Goal: Task Accomplishment & Management: Manage account settings

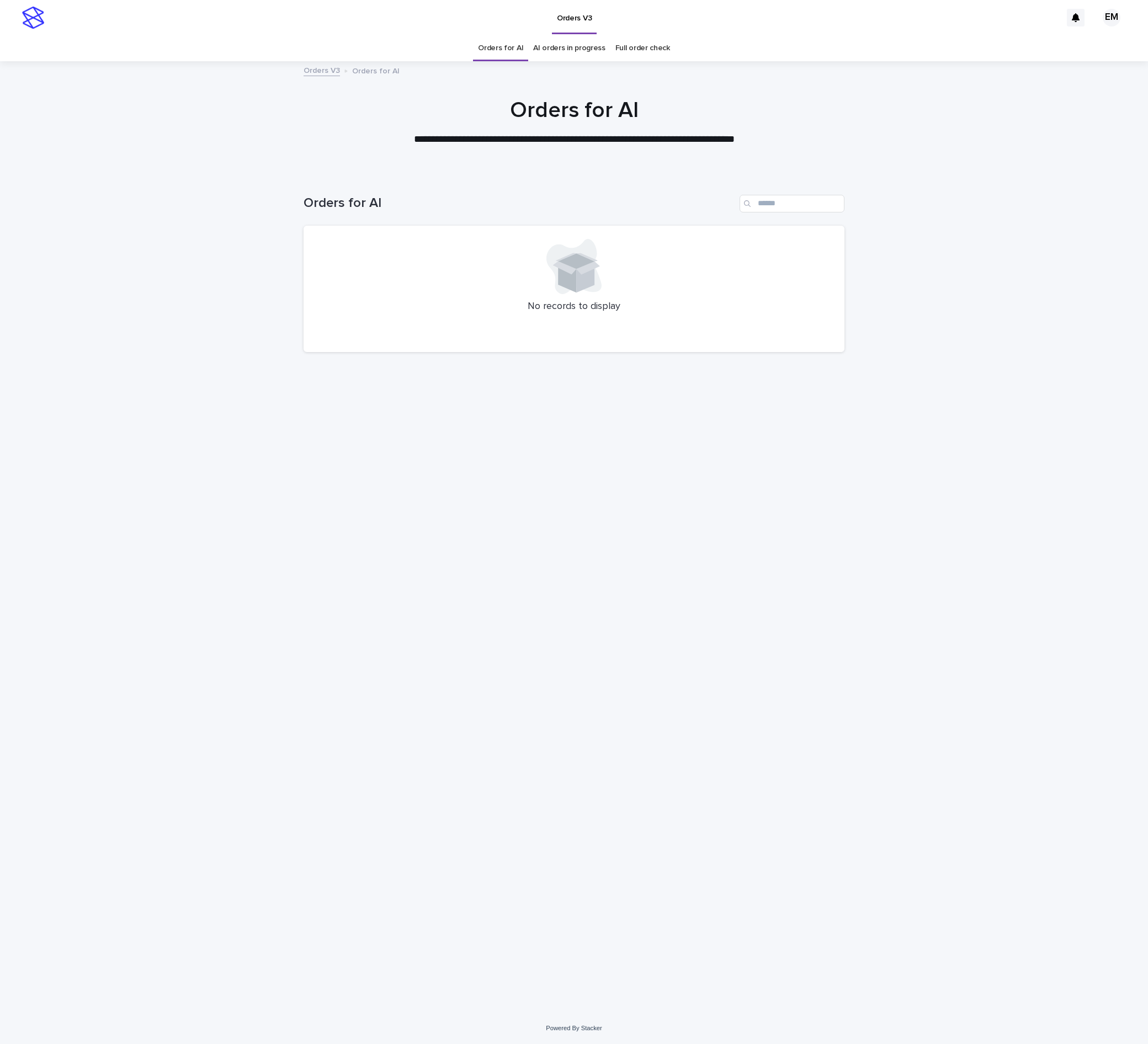
click at [665, 579] on div "Loading... Saving… Loading... Saving… Orders for AI No records to display" at bounding box center [574, 578] width 552 height 813
click at [467, 592] on div "Loading... Saving… Loading... Saving… Orders for AI No records to display" at bounding box center [574, 578] width 552 height 813
click at [372, 474] on div "Loading... Saving… Loading... Saving… Orders for AI No records to display" at bounding box center [574, 578] width 552 height 813
drag, startPoint x: 613, startPoint y: 686, endPoint x: 346, endPoint y: 216, distance: 540.5
click at [613, 684] on div "Loading... Saving… Loading... Saving… Orders for AI No records to display" at bounding box center [574, 578] width 552 height 813
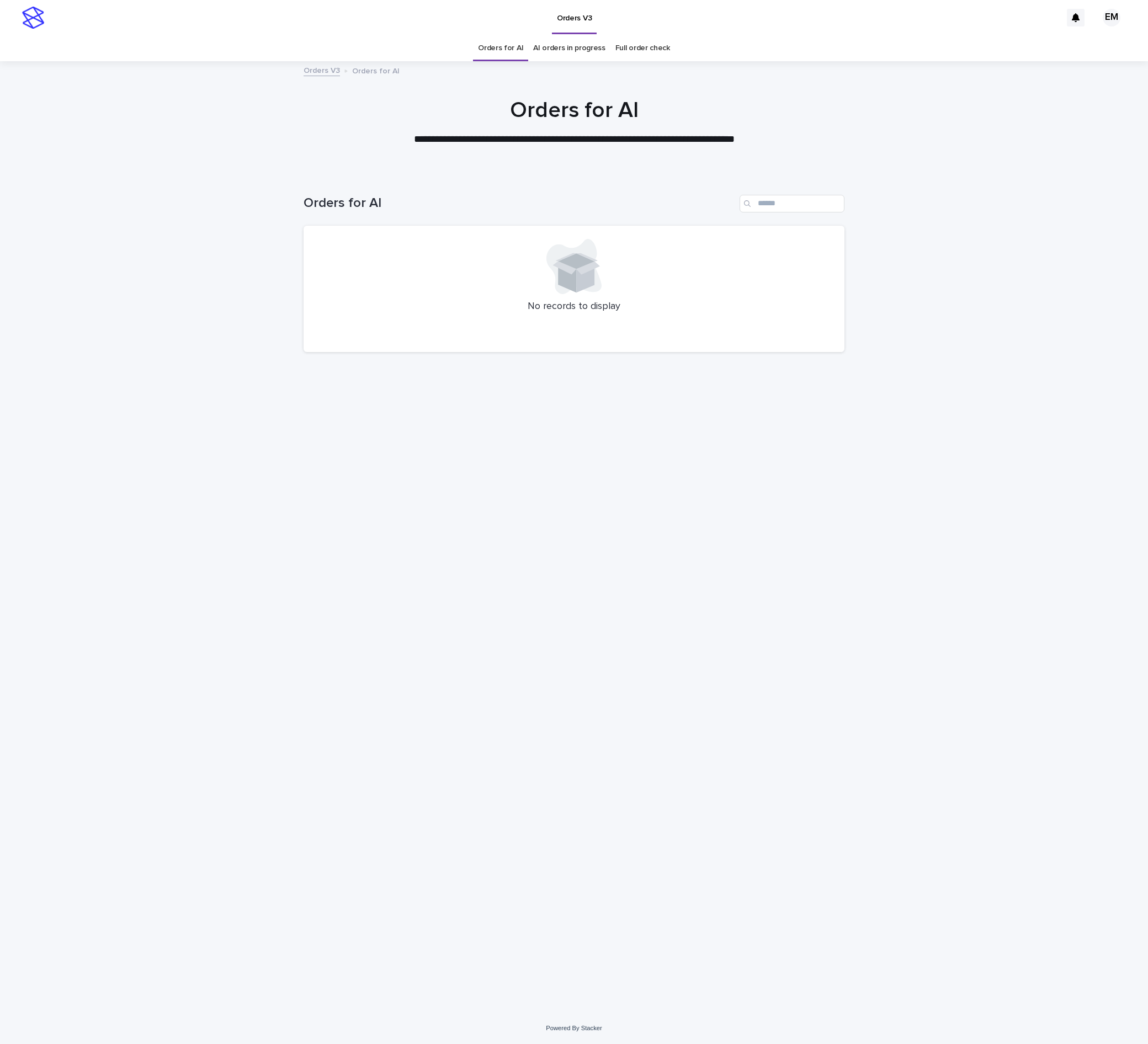
click at [549, 704] on div "Loading... Saving… Loading... Saving… Orders for AI No records to display" at bounding box center [574, 578] width 552 height 813
click at [573, 538] on div "Loading... Saving… Loading... Saving… Orders for AI No records to display" at bounding box center [574, 578] width 552 height 813
click at [481, 643] on div "Loading... Saving… Loading... Saving… Orders for AI No records to display" at bounding box center [574, 578] width 552 height 813
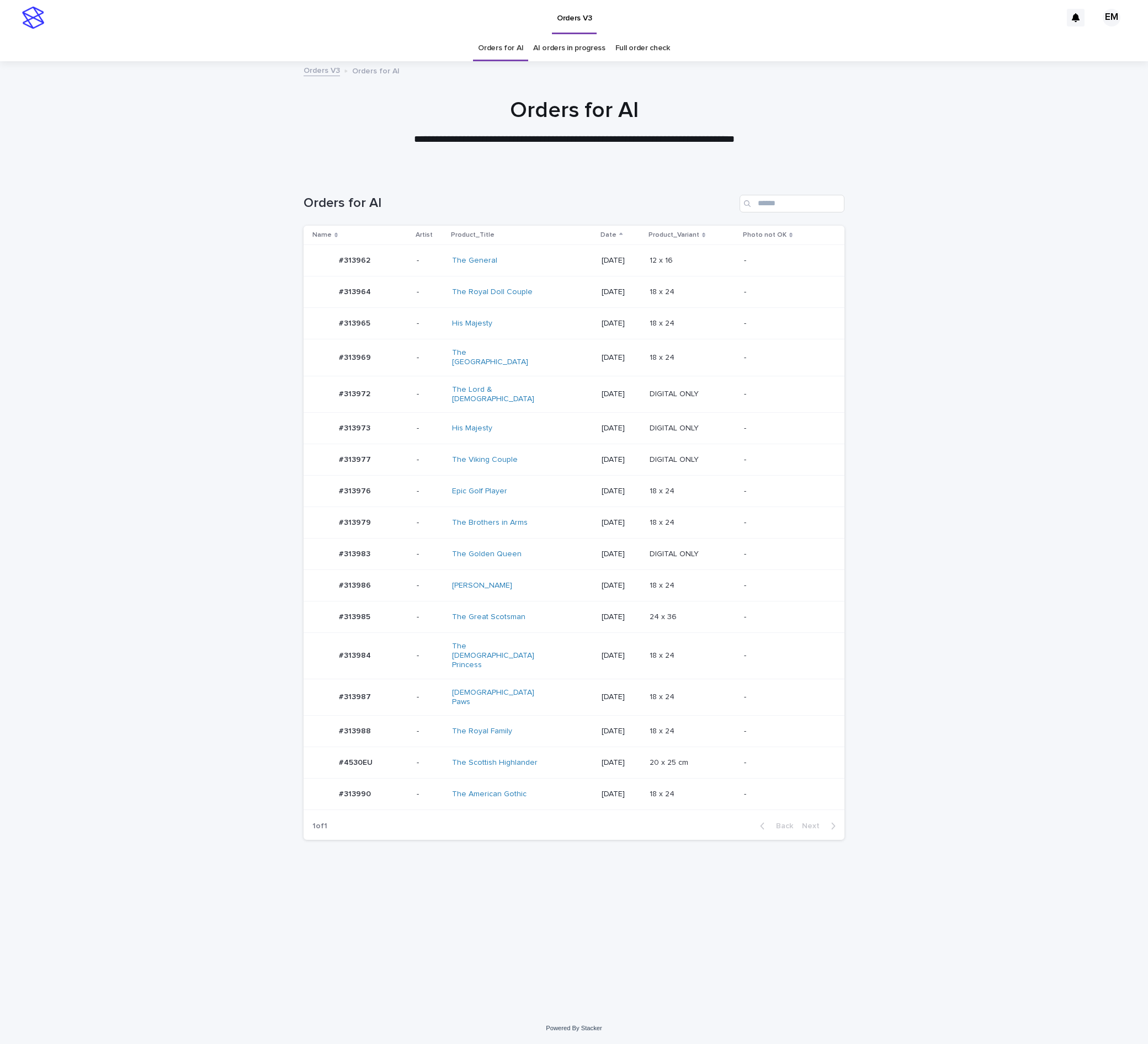
click at [419, 549] on p "-" at bounding box center [429, 554] width 26 height 10
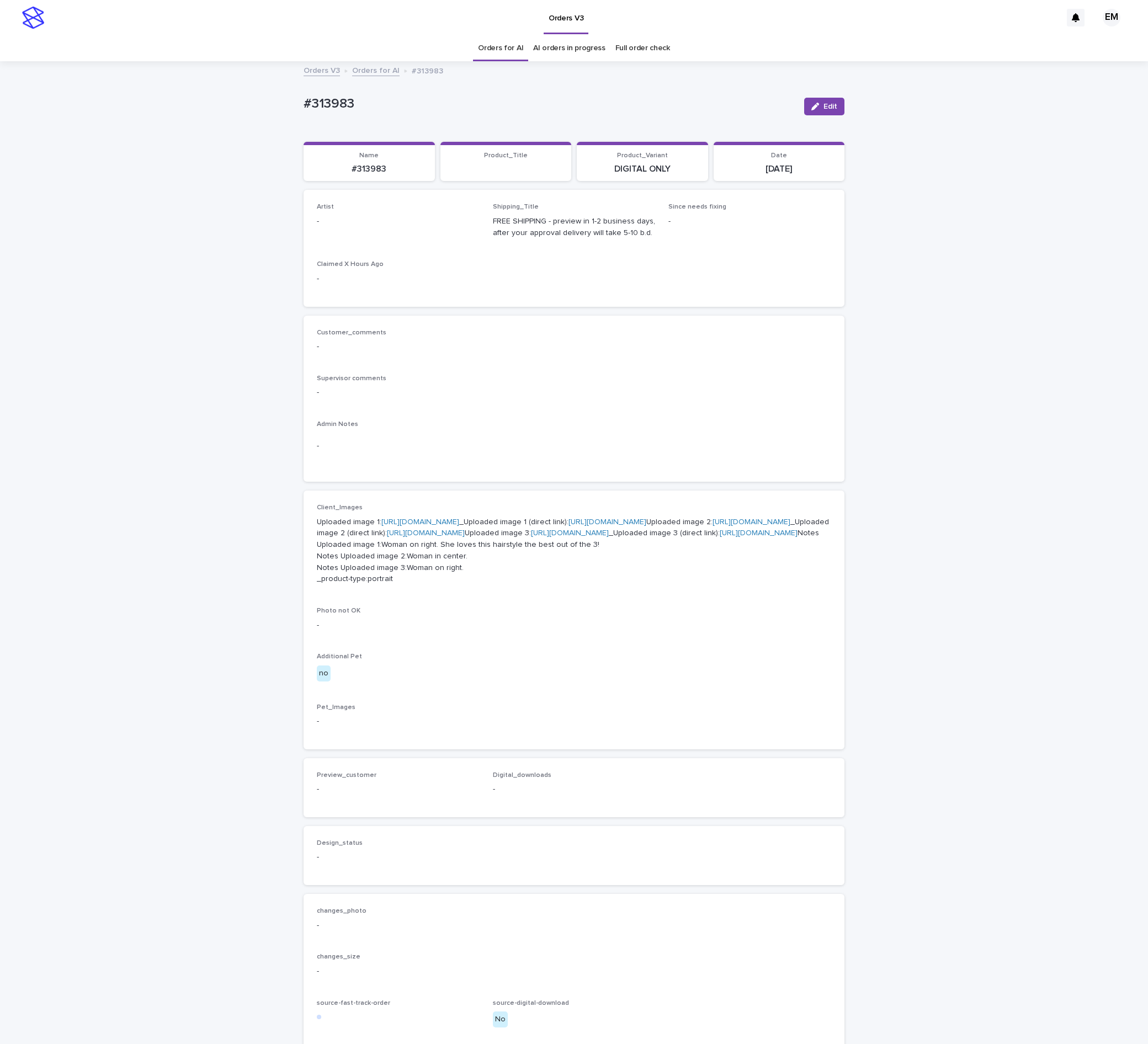
drag, startPoint x: 815, startPoint y: 102, endPoint x: 450, endPoint y: 193, distance: 376.2
click at [808, 103] on button "Edit" at bounding box center [824, 107] width 41 height 17
click at [389, 235] on div "Select..." at bounding box center [381, 226] width 126 height 18
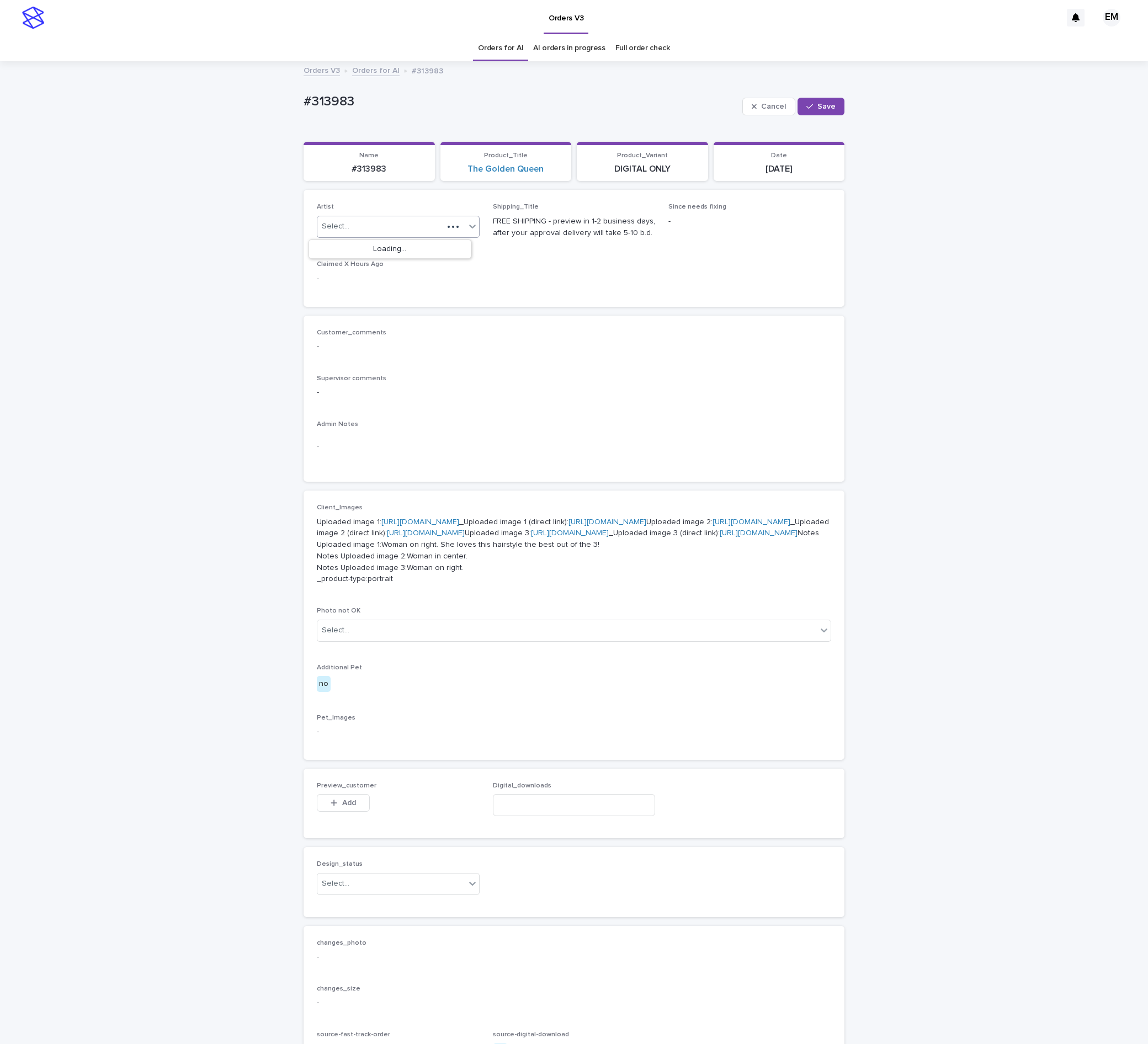
paste input "**********"
type input "**********"
click at [806, 106] on icon "button" at bounding box center [809, 107] width 7 height 8
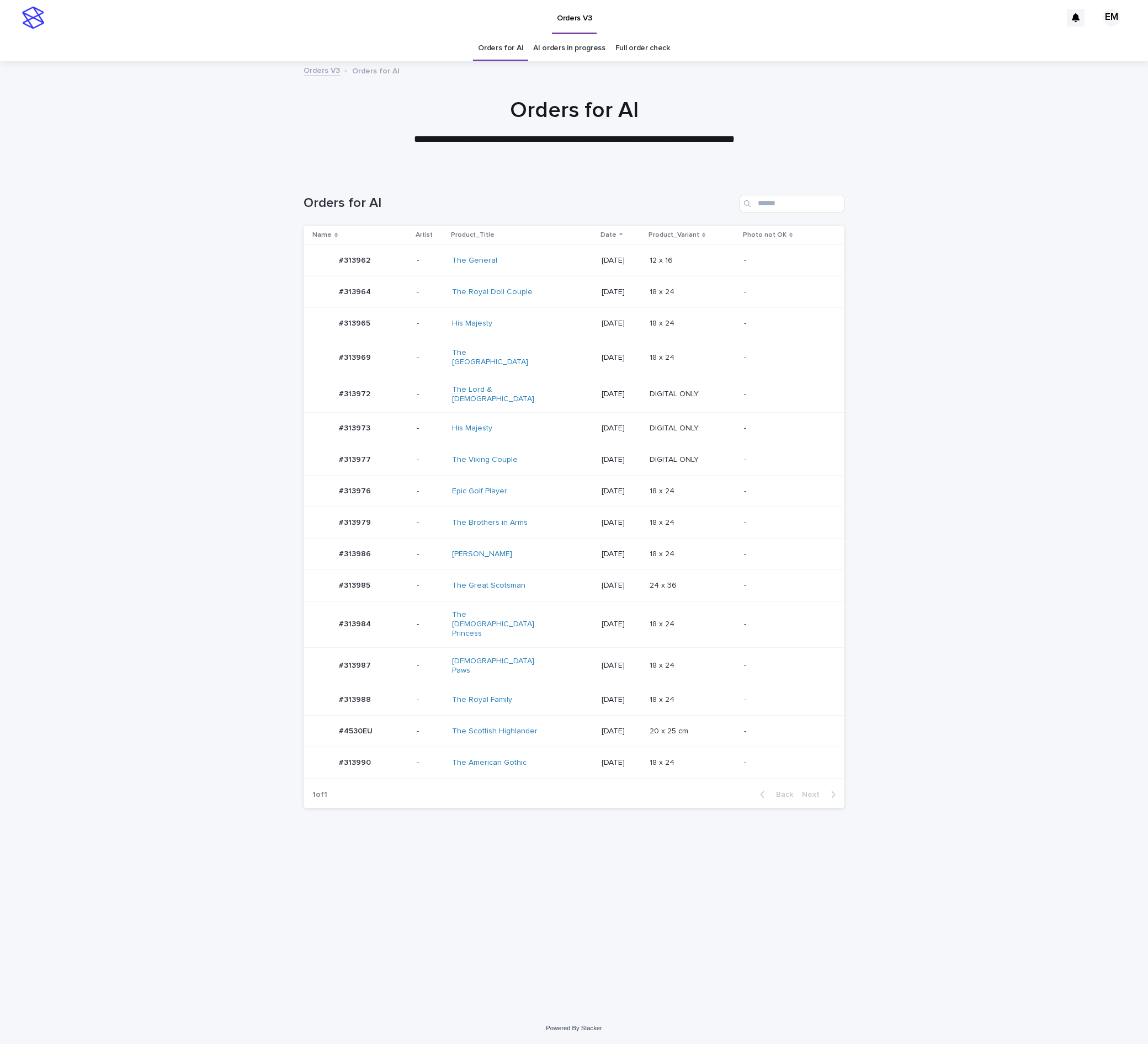
click at [390, 391] on div "#313972 #313972" at bounding box center [359, 394] width 96 height 22
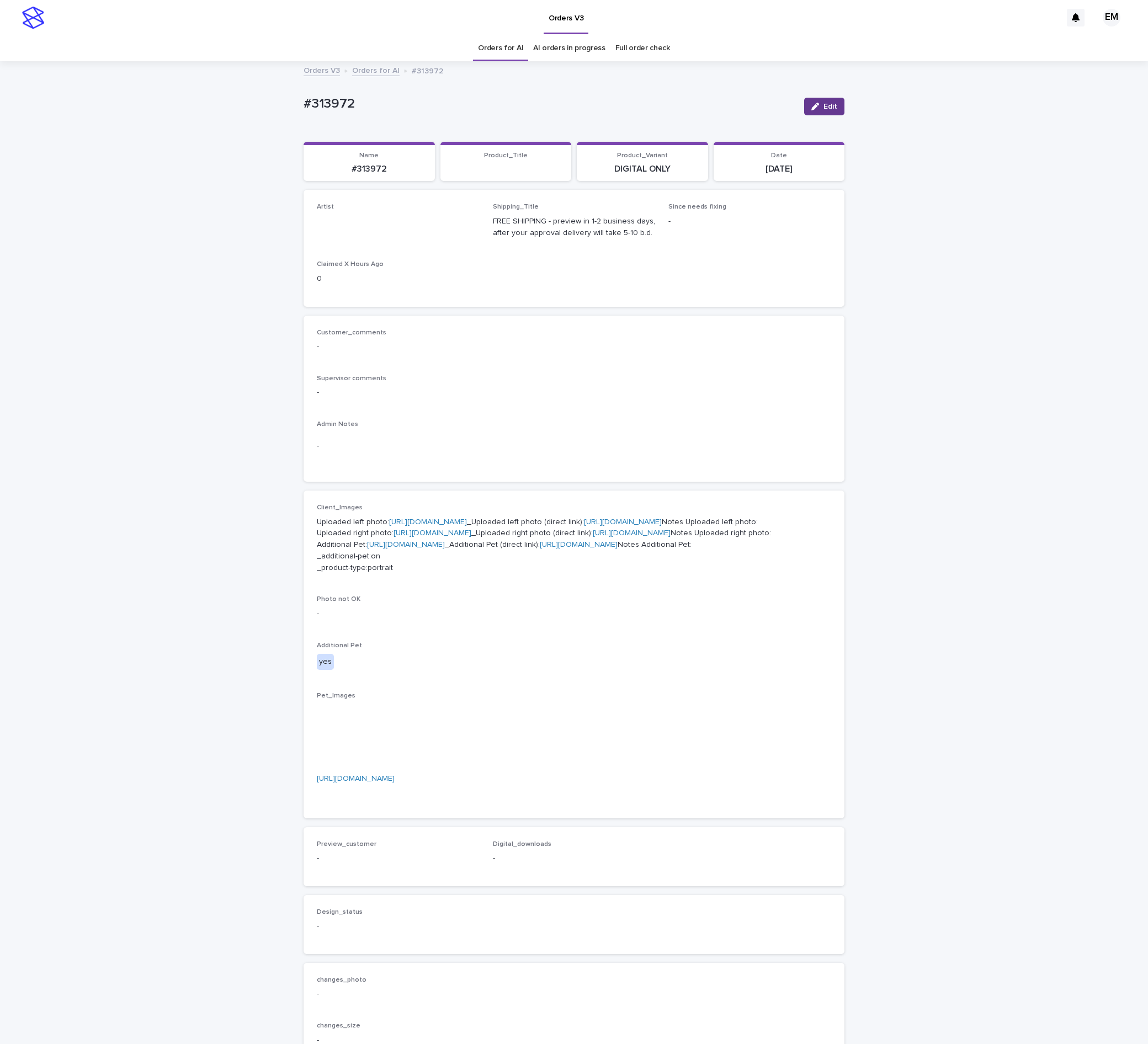
drag, startPoint x: 807, startPoint y: 106, endPoint x: 589, endPoint y: 184, distance: 231.5
click at [811, 107] on icon "button" at bounding box center [815, 107] width 8 height 8
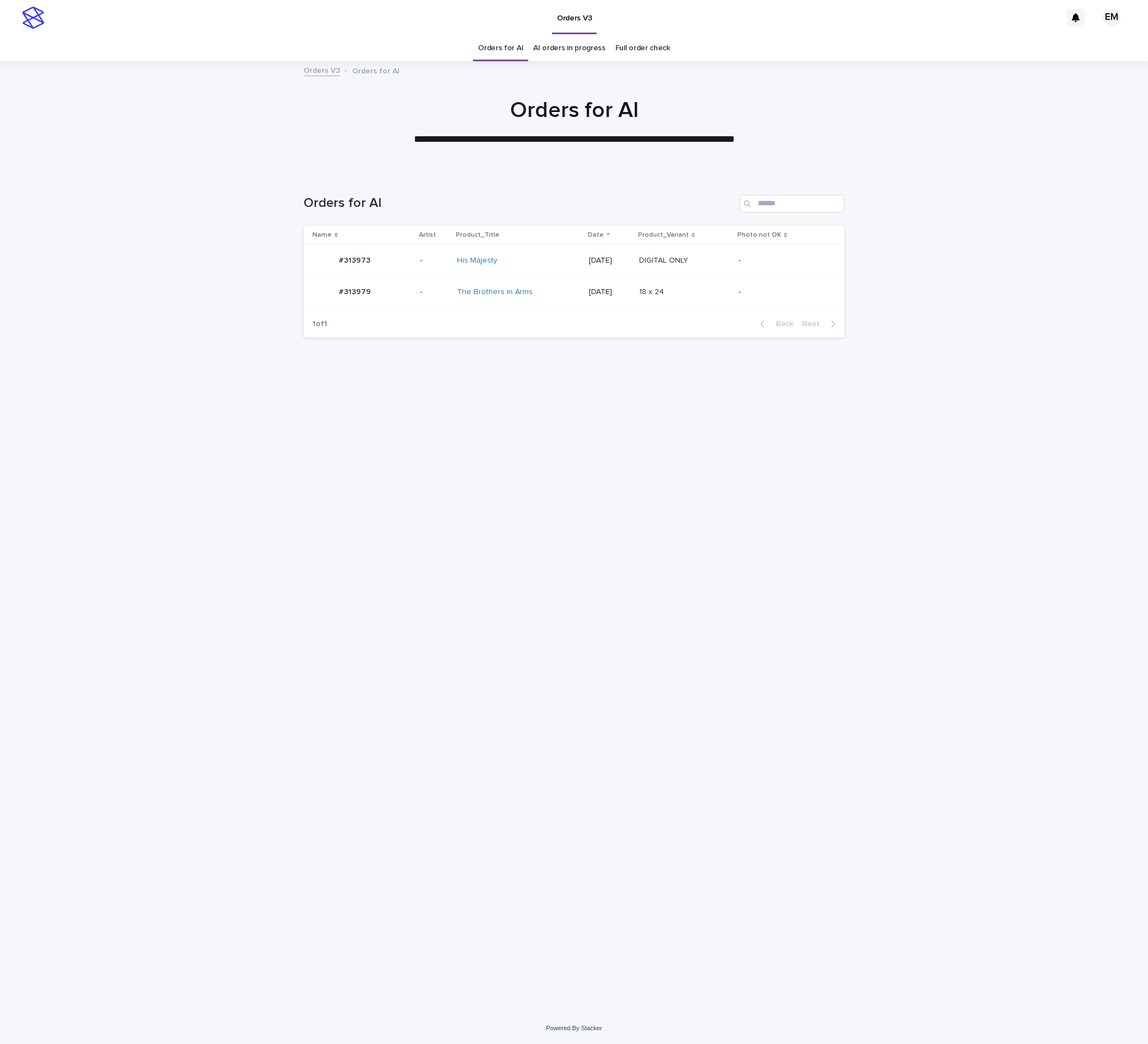
click at [416, 292] on td "-" at bounding box center [434, 292] width 37 height 31
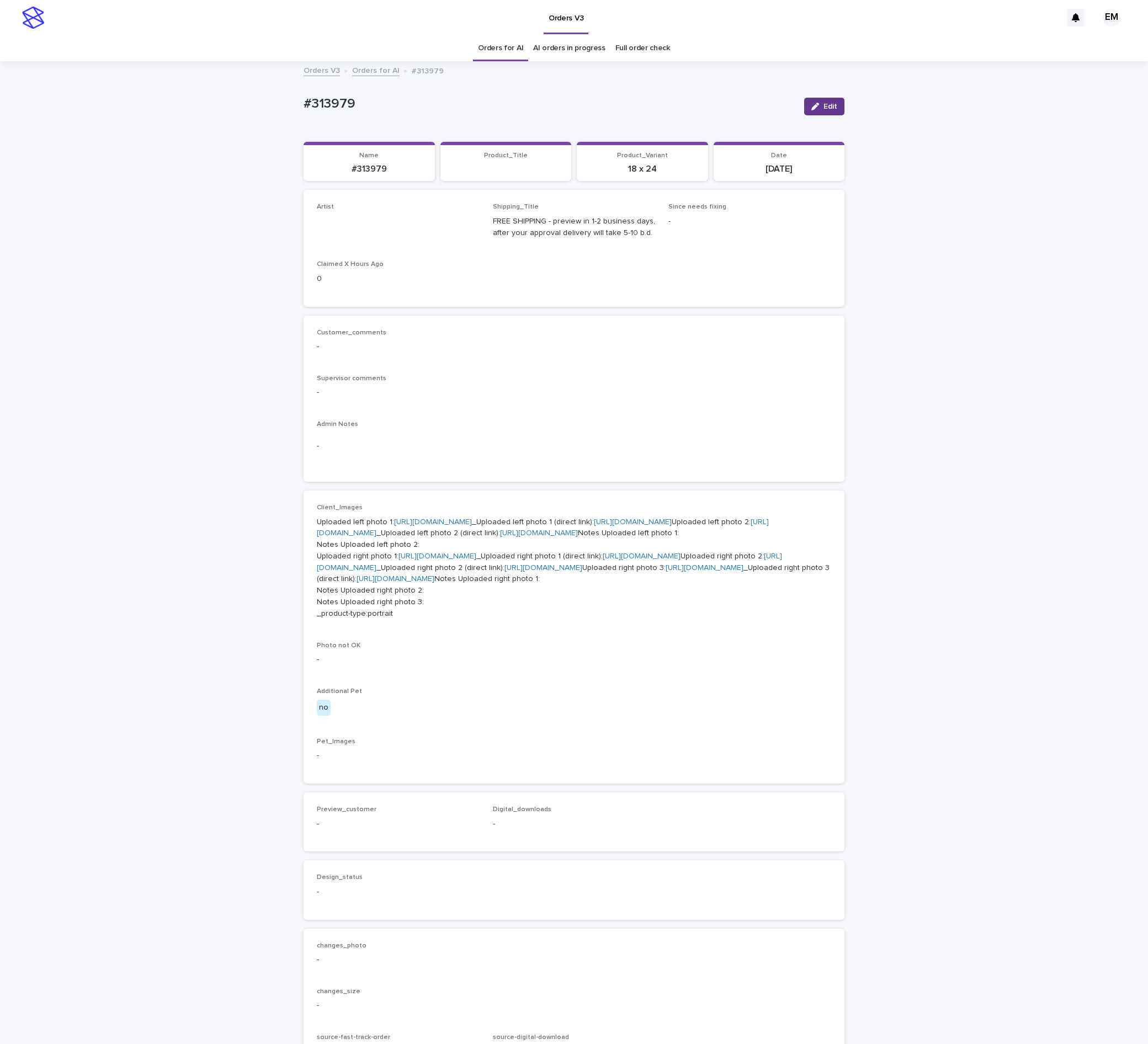
click at [814, 108] on div "button" at bounding box center [817, 107] width 13 height 8
click at [375, 219] on div "NathanielRicamara" at bounding box center [381, 226] width 126 height 18
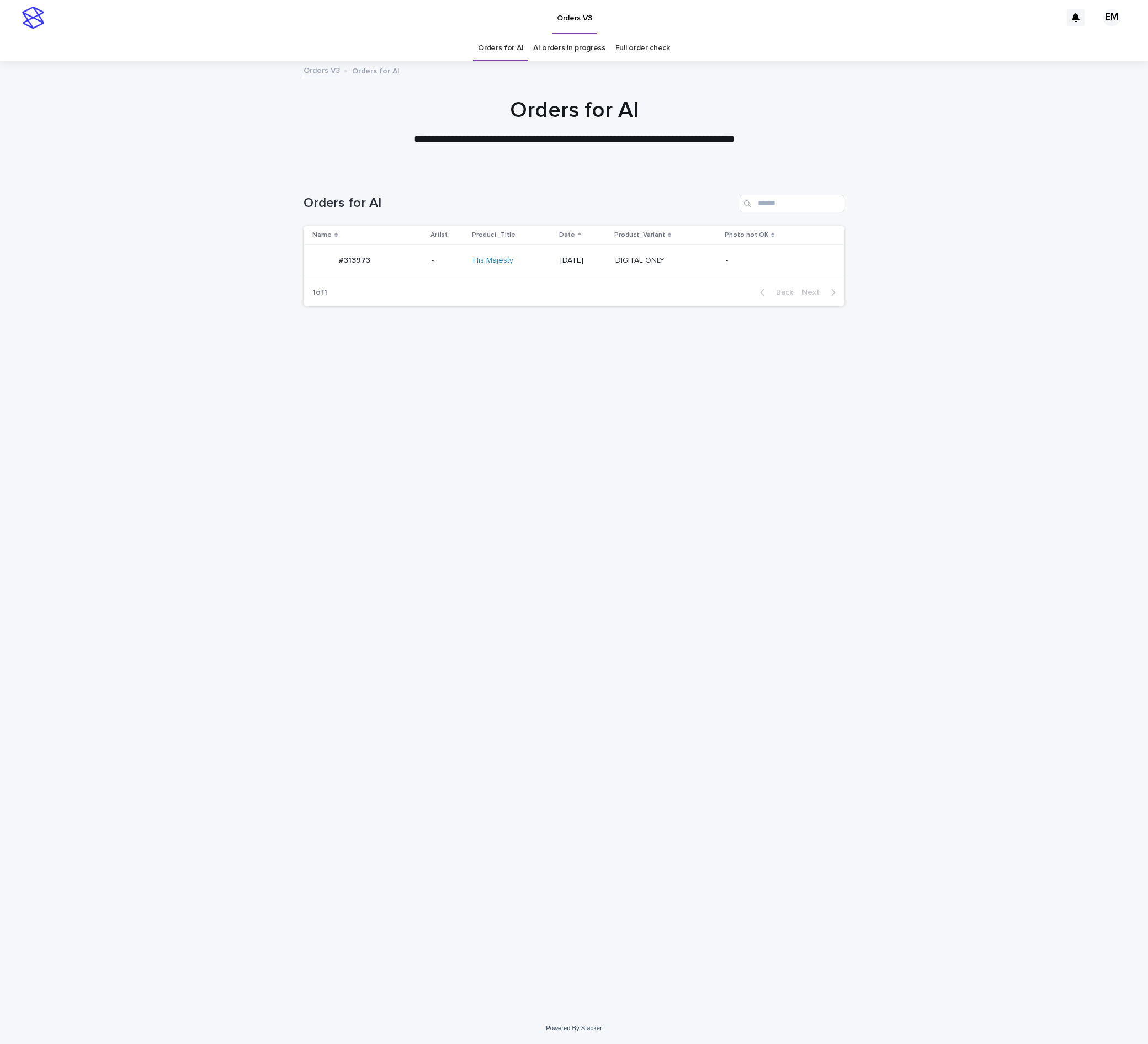
click at [434, 261] on p "-" at bounding box center [448, 261] width 33 height 10
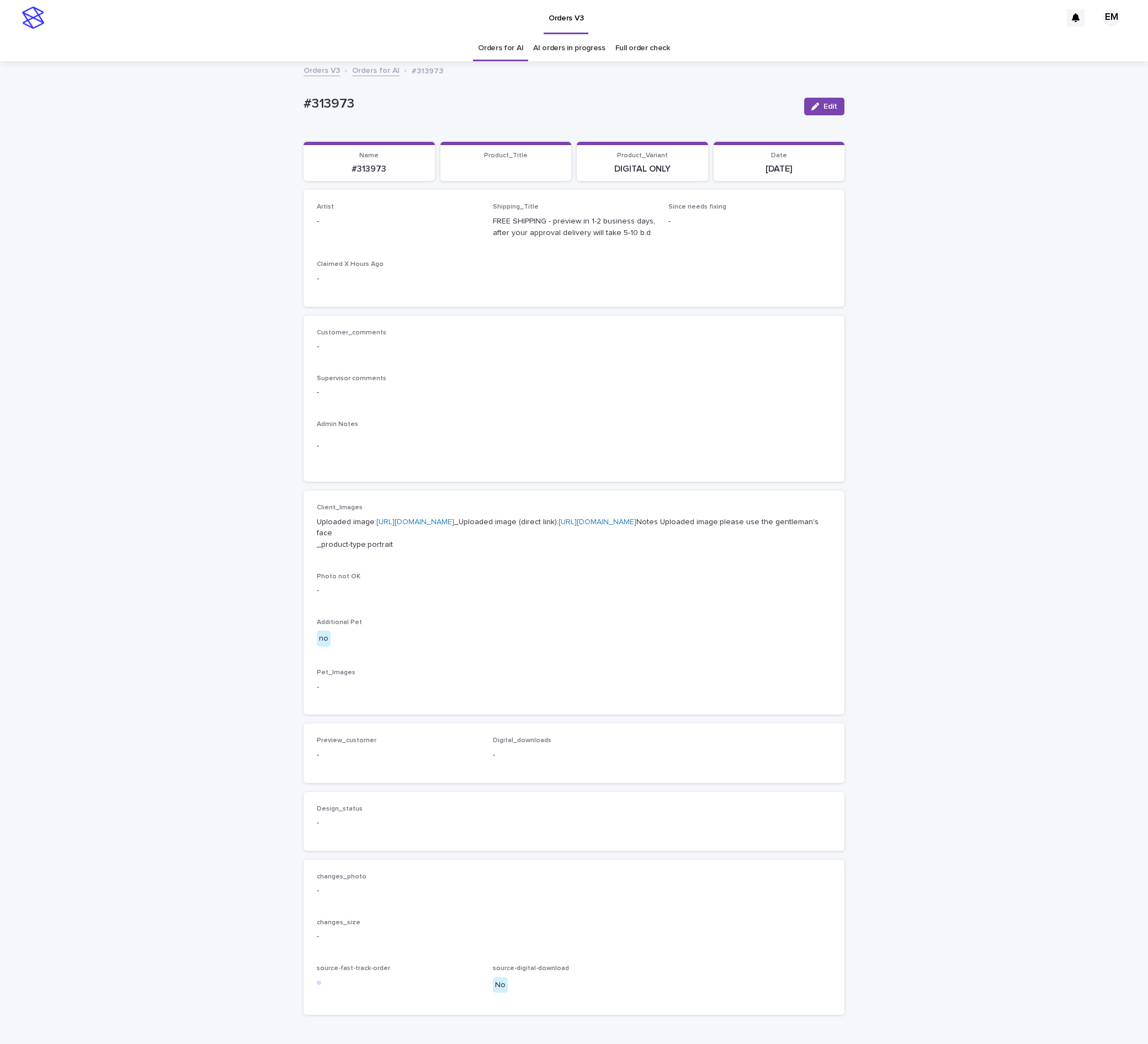
click at [811, 108] on button "Edit" at bounding box center [824, 107] width 41 height 17
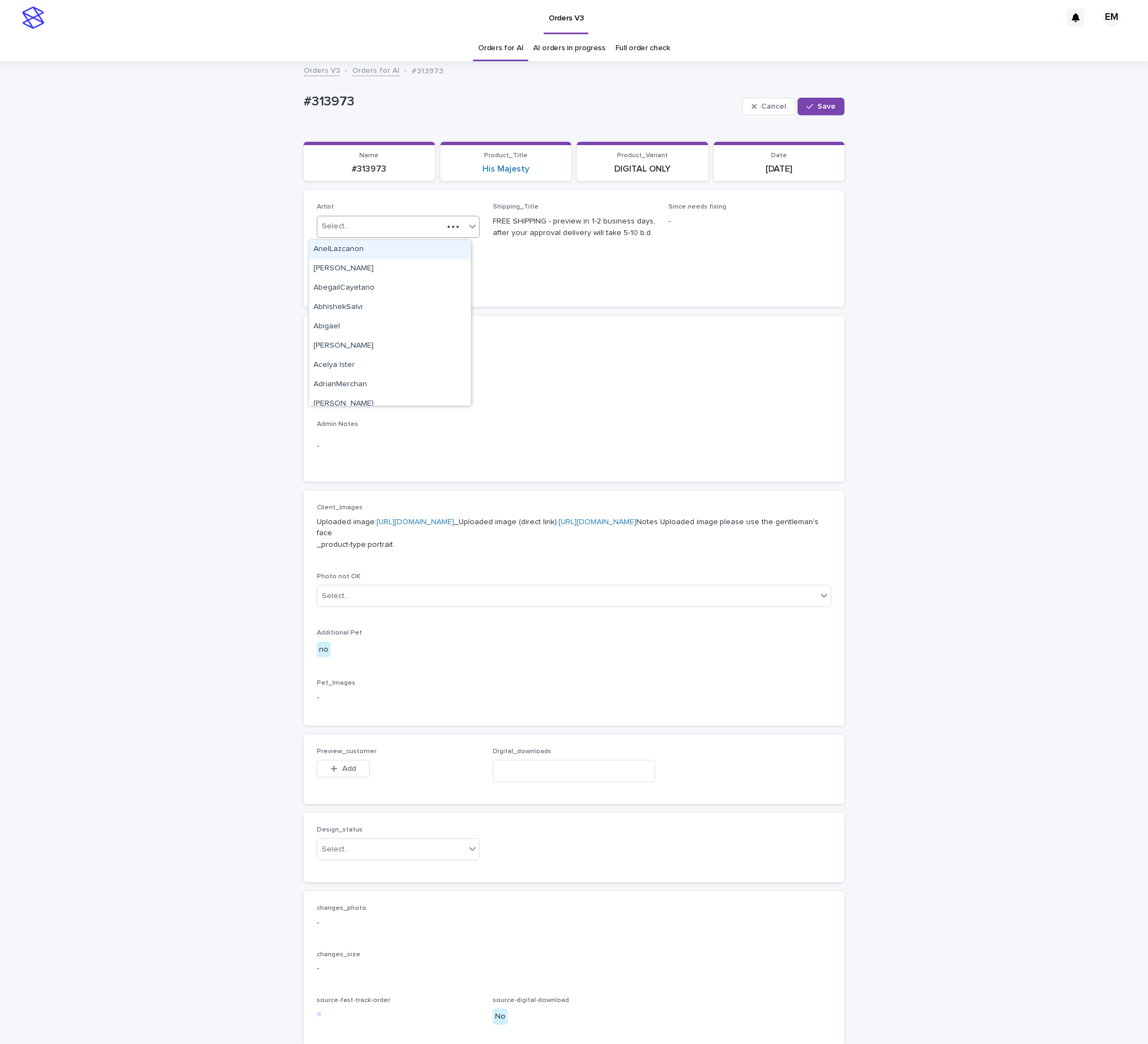
click at [443, 223] on div at bounding box center [452, 226] width 20 height 11
paste input "**********"
type input "**********"
click at [410, 252] on div "EmersonHernandez" at bounding box center [389, 250] width 162 height 19
click at [816, 111] on button "Save" at bounding box center [821, 107] width 47 height 17
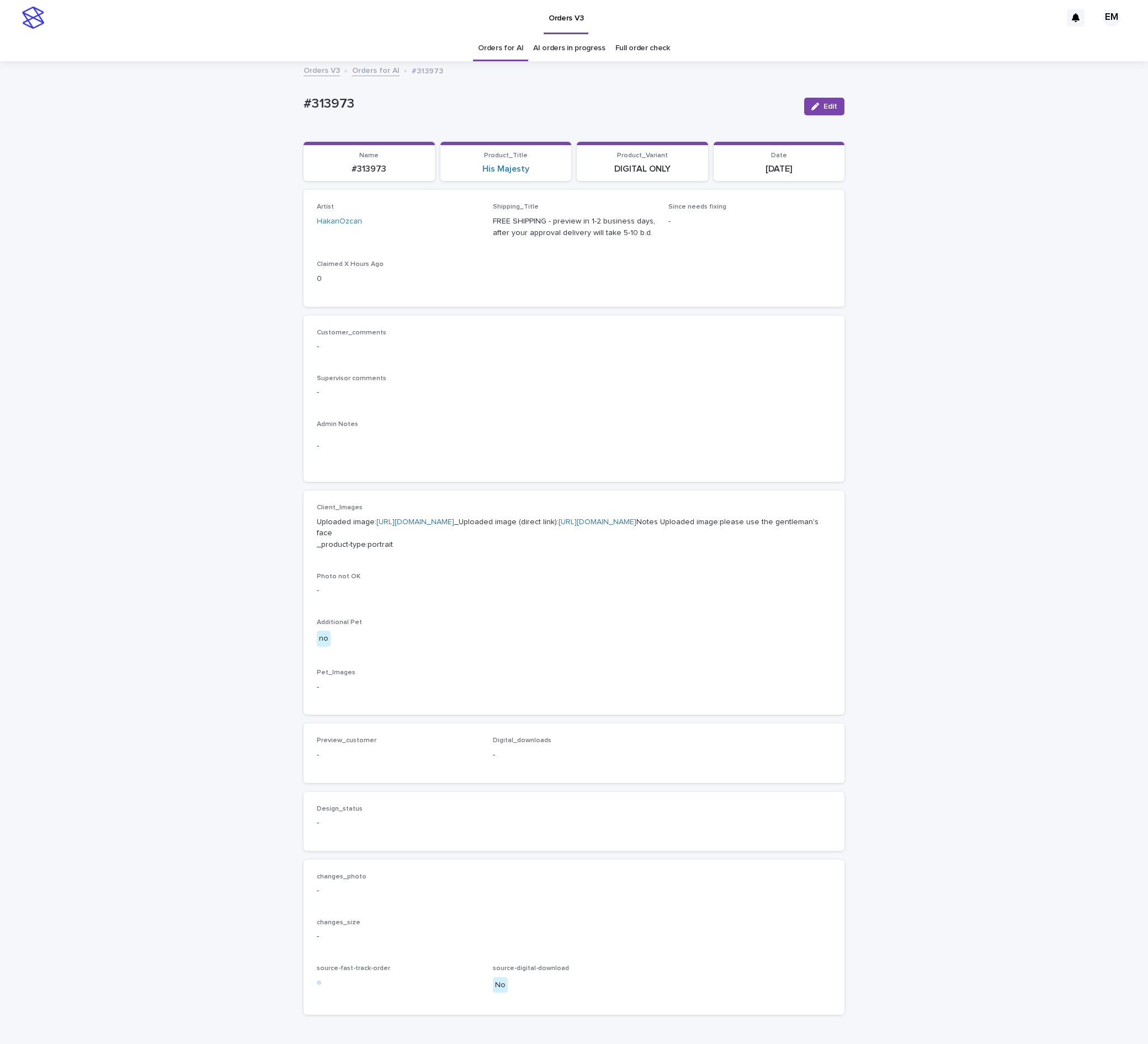
drag, startPoint x: 372, startPoint y: 224, endPoint x: 381, endPoint y: 204, distance: 21.9
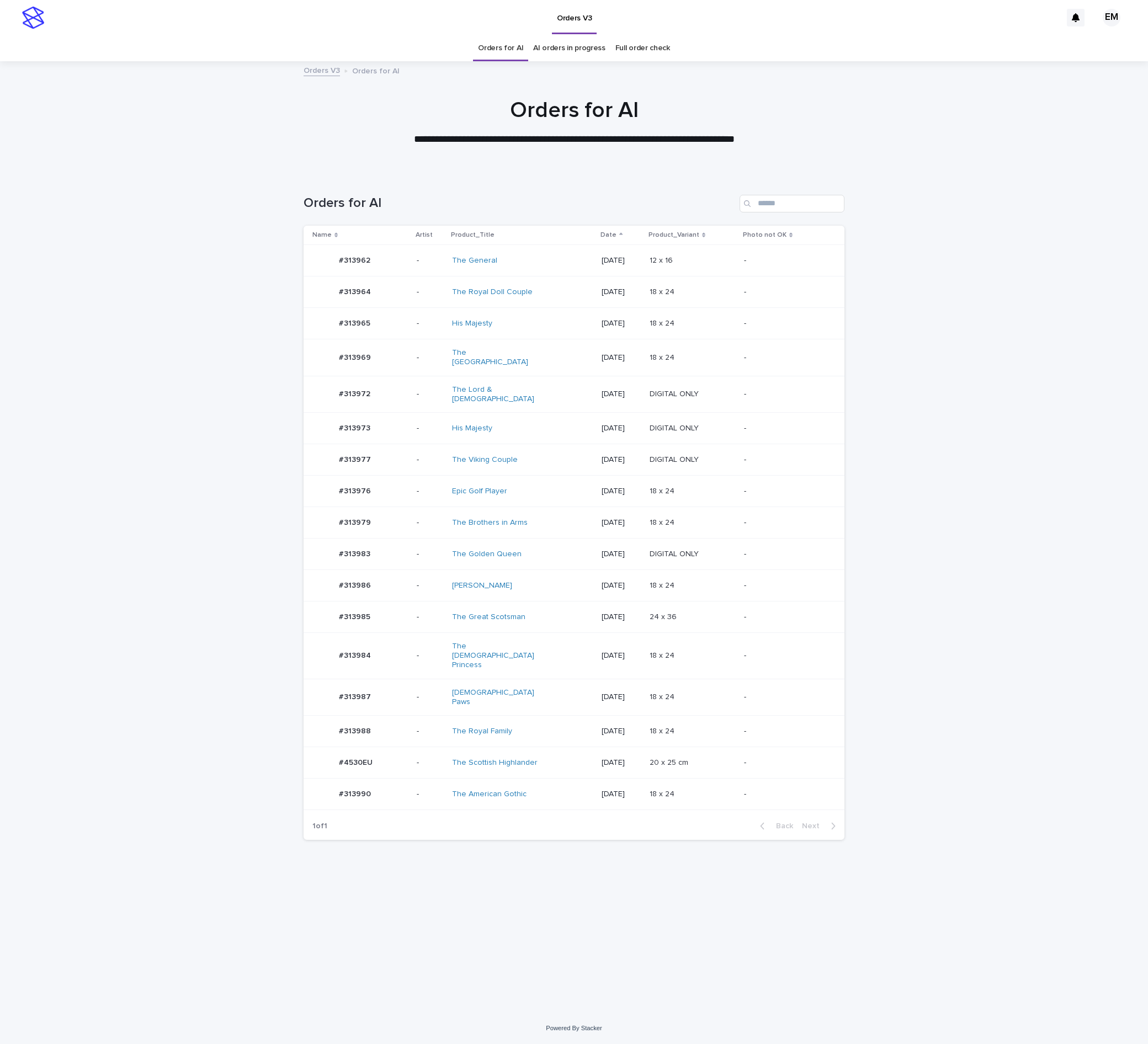
click at [406, 310] on td "#313965 #313965" at bounding box center [357, 323] width 109 height 31
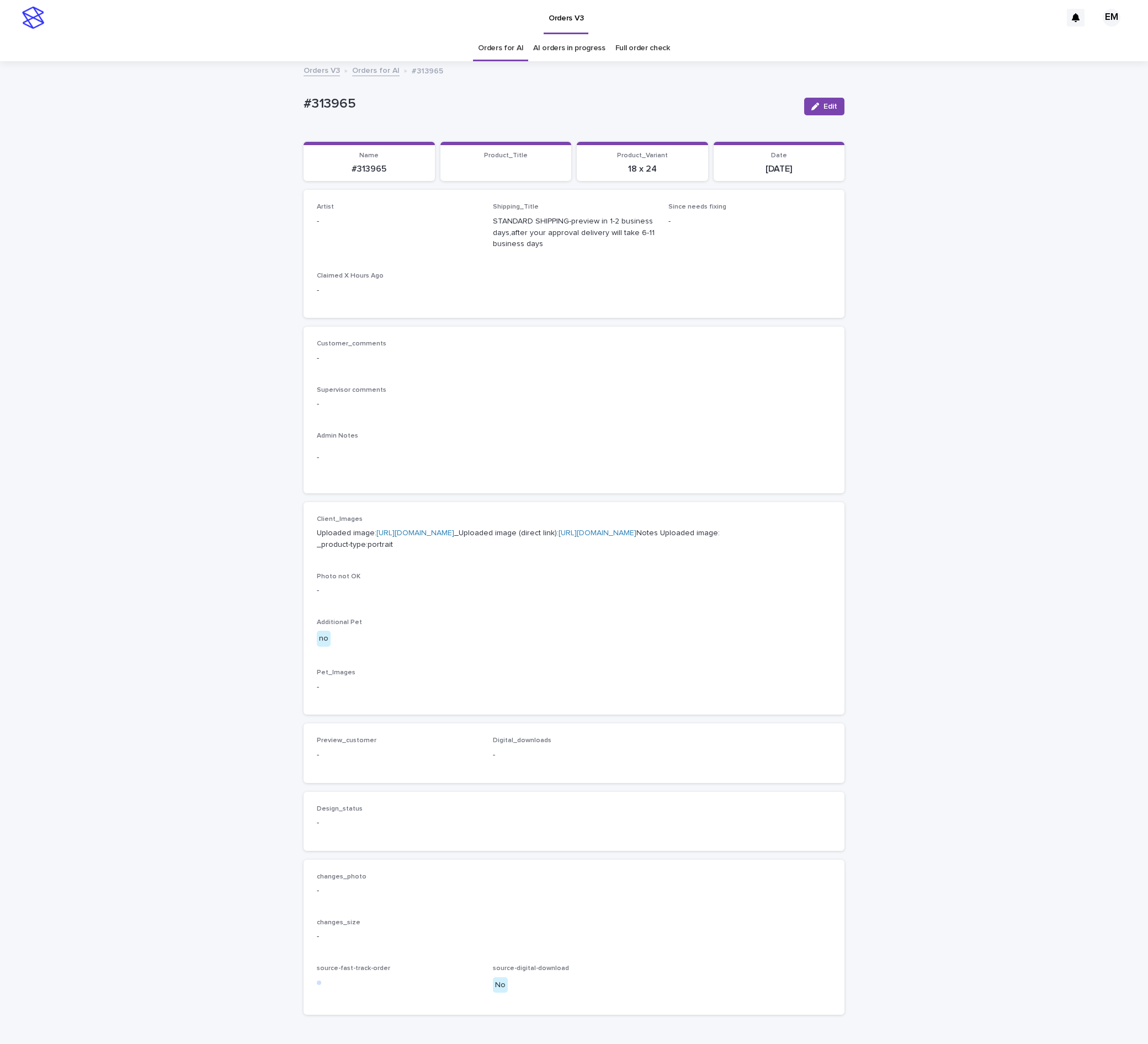
click at [816, 101] on button "Edit" at bounding box center [824, 107] width 41 height 17
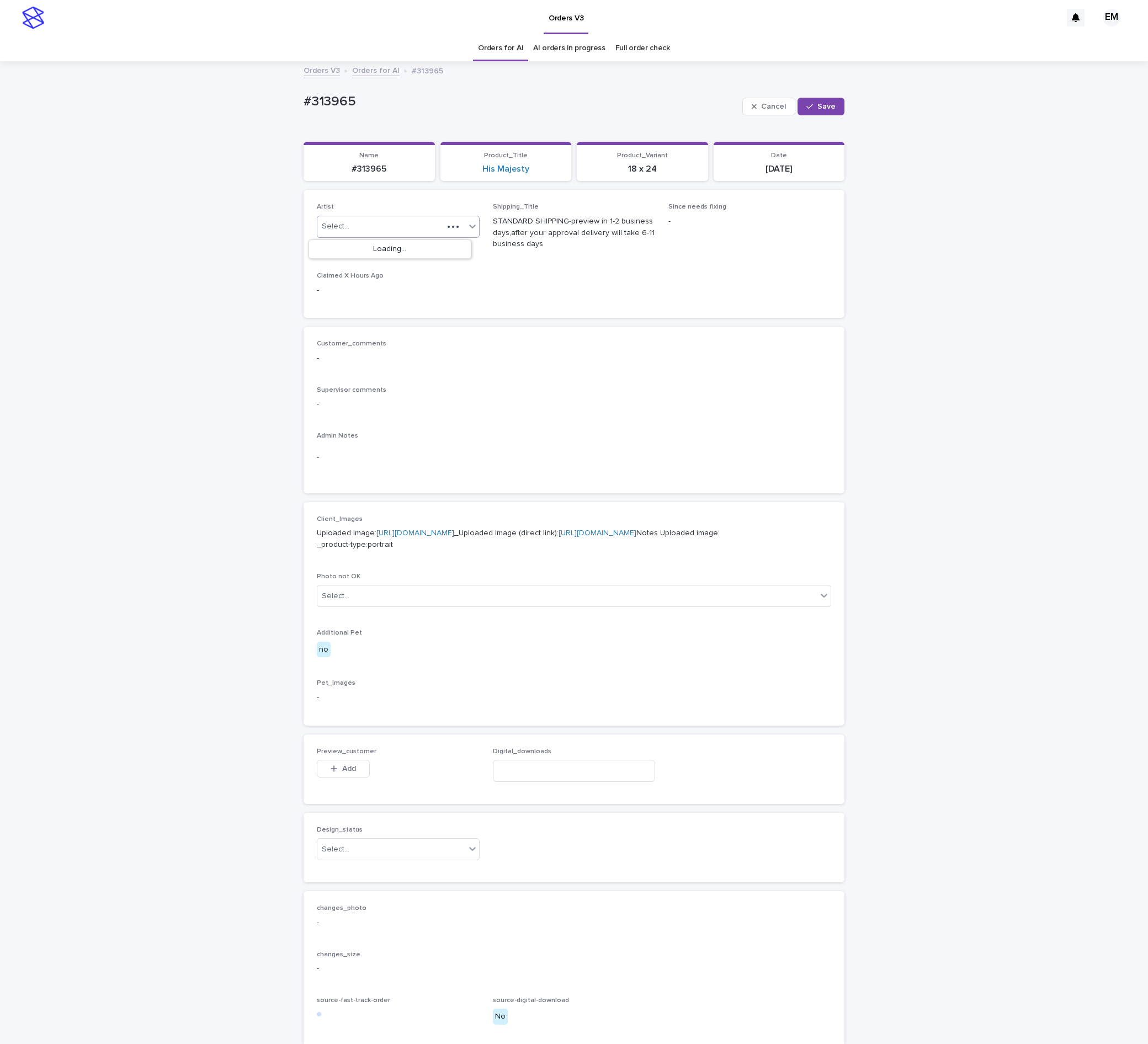
click at [448, 228] on span at bounding box center [449, 227] width 2 height 2
paste input "**********"
type input "**********"
click at [398, 244] on div "EmersonHernandez" at bounding box center [389, 250] width 162 height 19
click at [798, 114] on button "Save" at bounding box center [821, 107] width 47 height 17
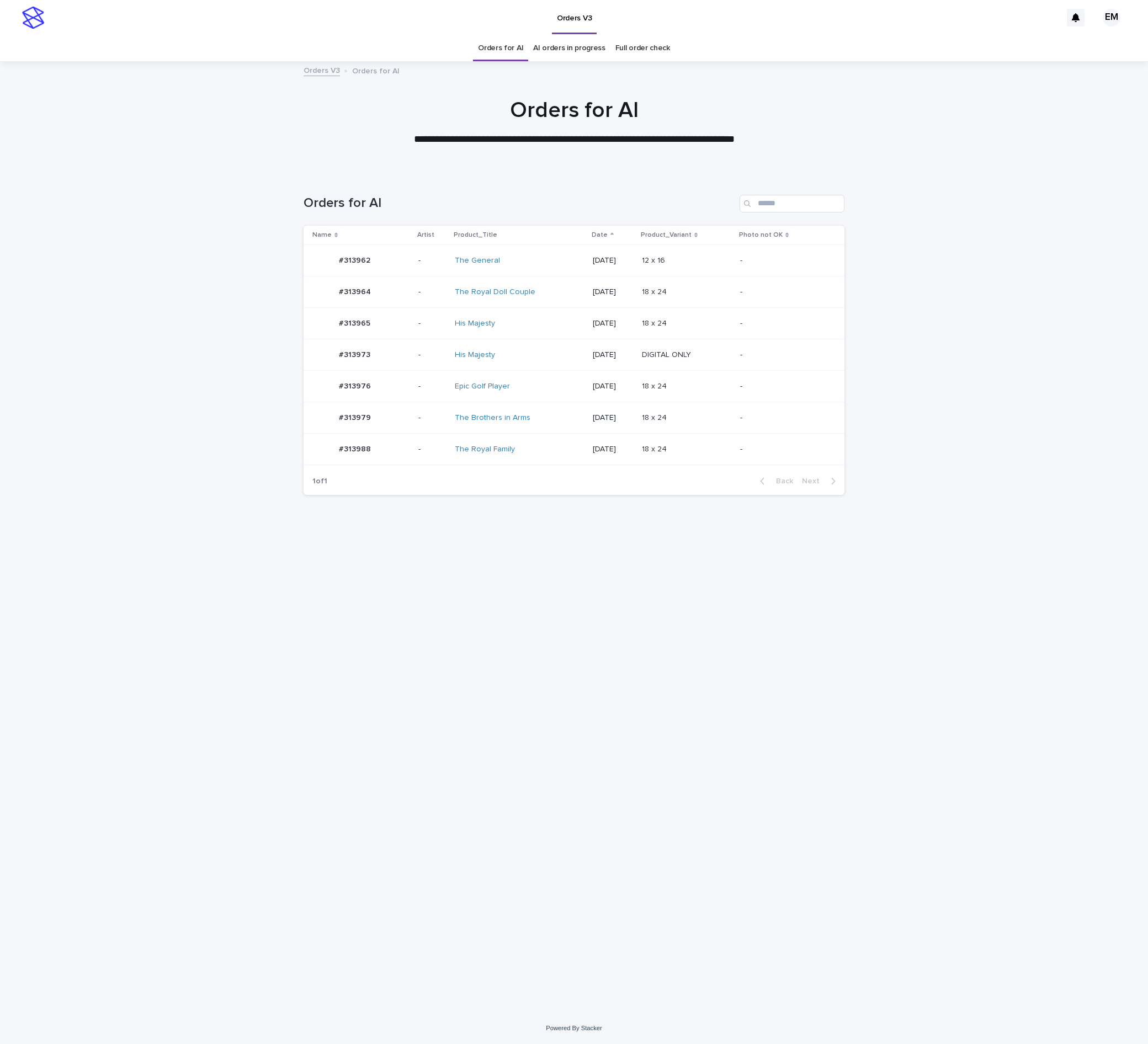
click at [426, 271] on td "-" at bounding box center [432, 261] width 37 height 31
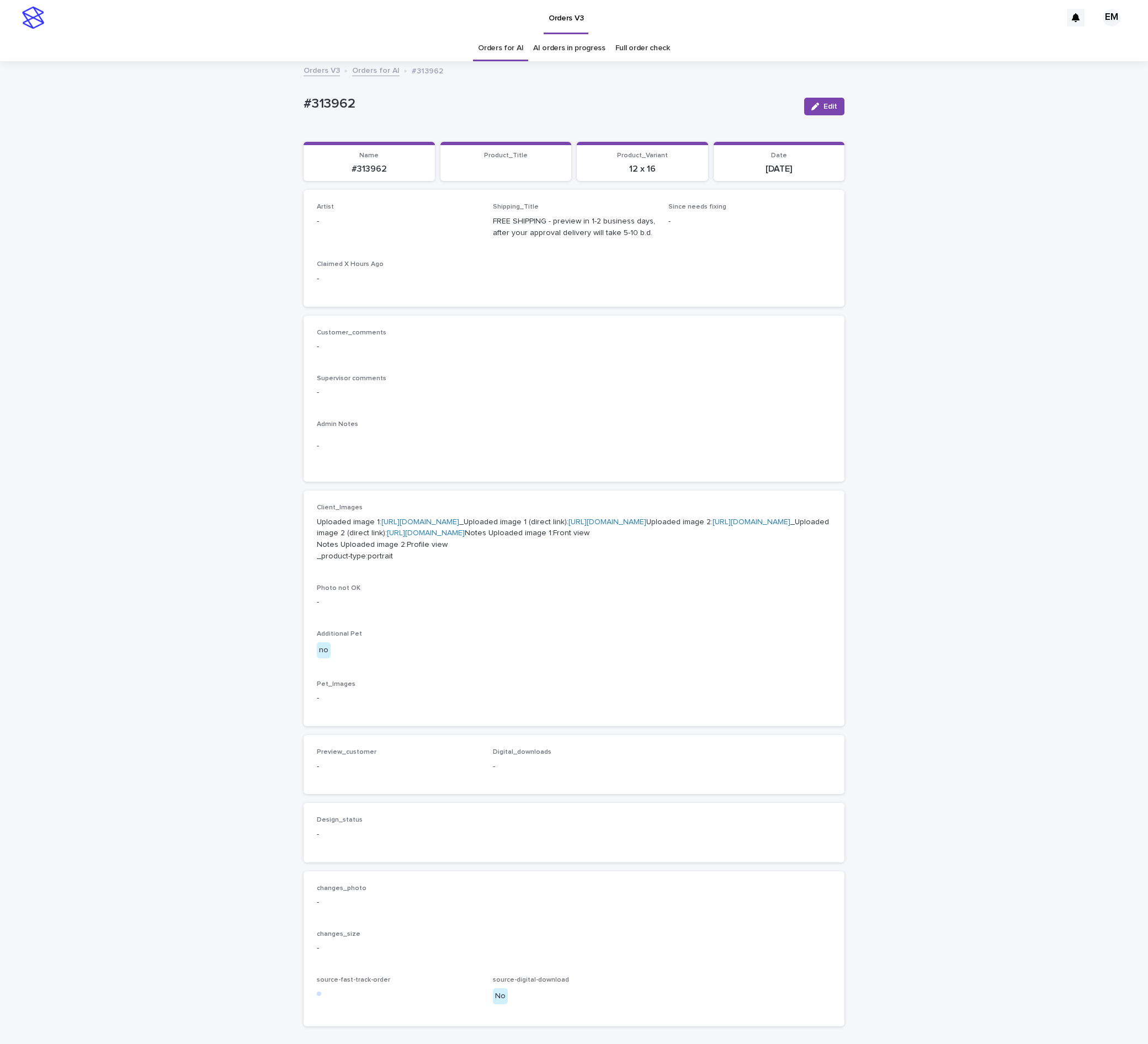
click at [813, 105] on button "Edit" at bounding box center [824, 107] width 41 height 17
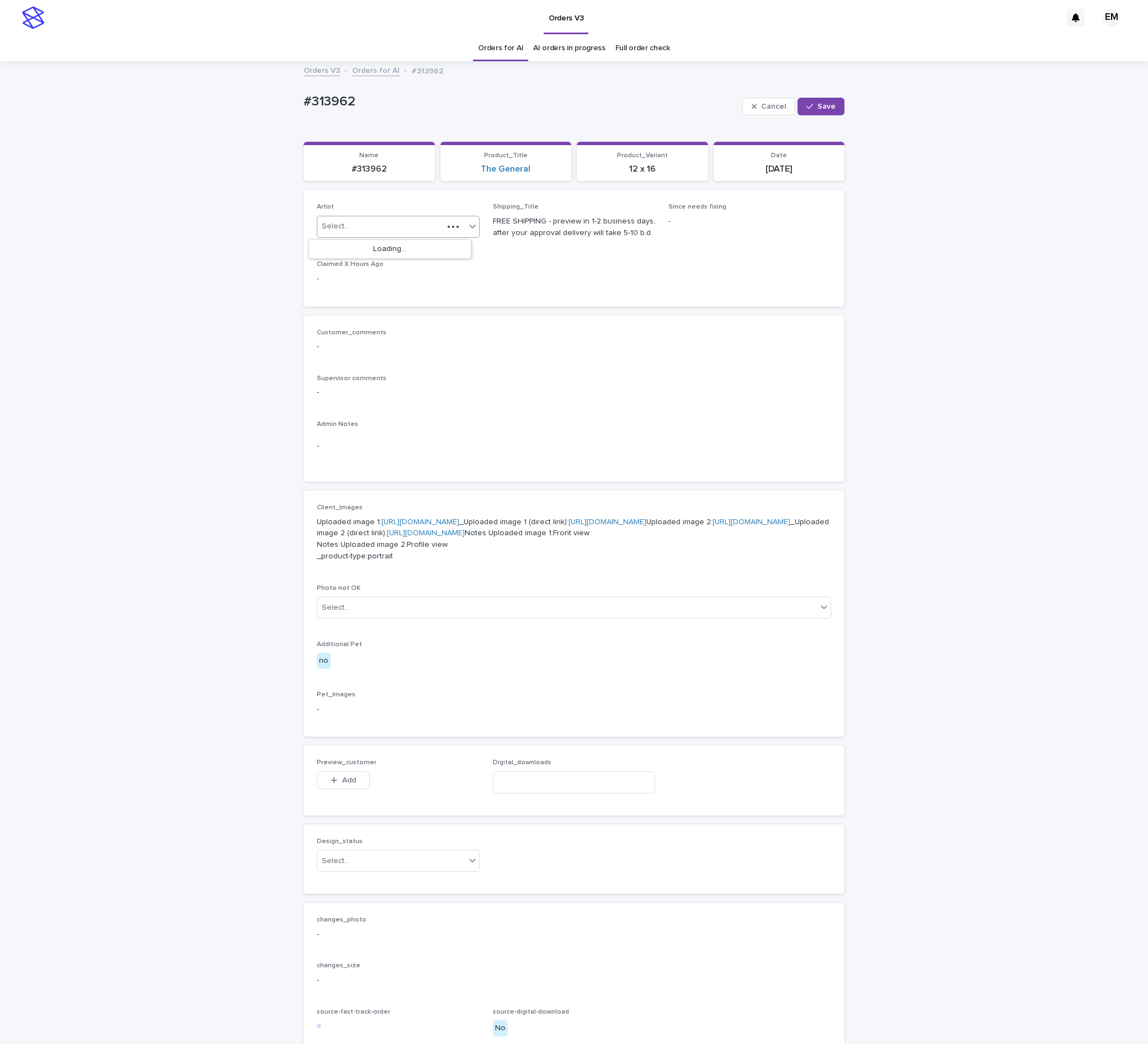
click at [374, 219] on div "Select..." at bounding box center [398, 227] width 163 height 22
paste input "**********"
type input "**********"
click at [374, 243] on div "EmersonHernandez" at bounding box center [389, 250] width 162 height 19
click at [797, 114] on button "Save" at bounding box center [821, 107] width 47 height 17
